Goal: Task Accomplishment & Management: Complete application form

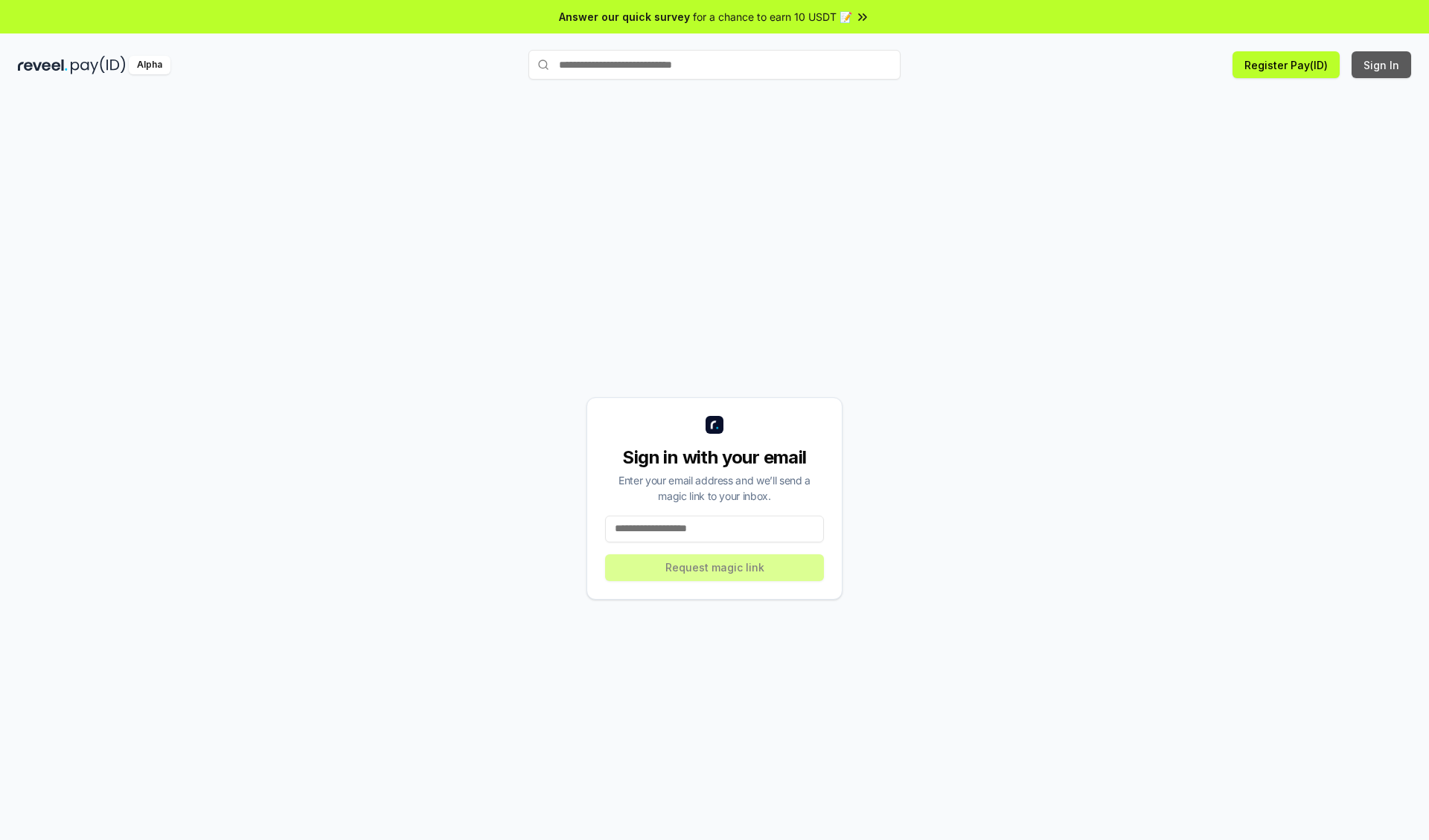
click at [1382, 64] on button "Sign In" at bounding box center [1381, 64] width 60 height 26
type input "**********"
click at [715, 567] on button "Request magic link" at bounding box center [715, 567] width 219 height 26
